Goal: Participate in discussion: Engage in conversation with other users on a specific topic

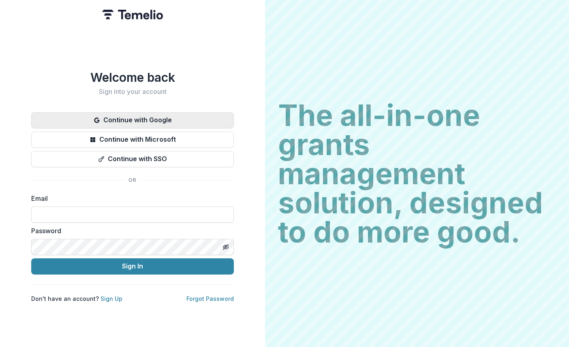
click at [149, 116] on button "Continue with Google" at bounding box center [132, 120] width 202 height 16
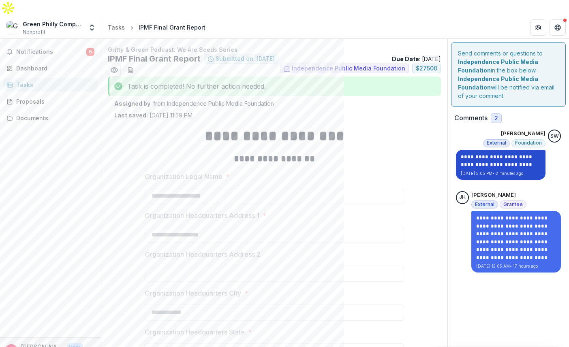
scroll to position [198, 0]
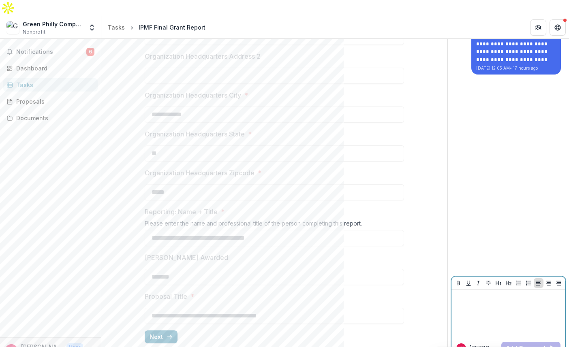
click at [486, 293] on div at bounding box center [507, 313] width 107 height 40
click at [531, 342] on button "Add Comment" at bounding box center [530, 348] width 59 height 13
